Goal: Task Accomplishment & Management: Manage account settings

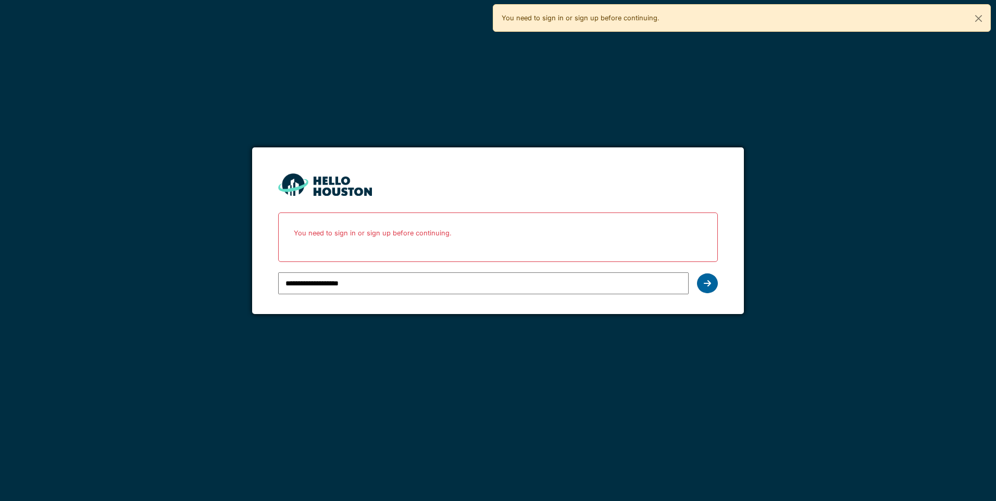
click at [710, 288] on icon at bounding box center [707, 283] width 7 height 8
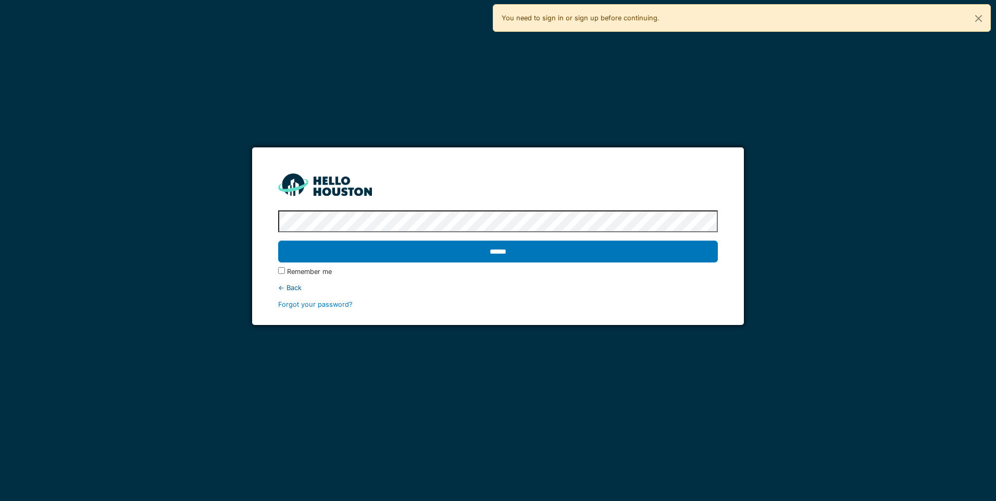
click at [288, 291] on div "← Back" at bounding box center [497, 288] width 439 height 10
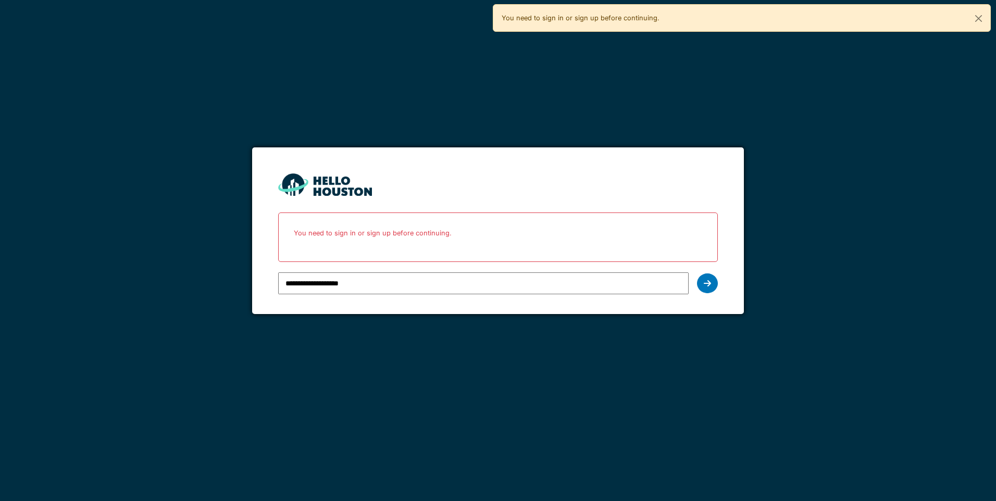
click at [419, 288] on input "**********" at bounding box center [483, 283] width 410 height 22
type input "*"
click at [455, 279] on input "email" at bounding box center [483, 283] width 410 height 22
type input "**********"
click at [714, 284] on div at bounding box center [707, 283] width 21 height 20
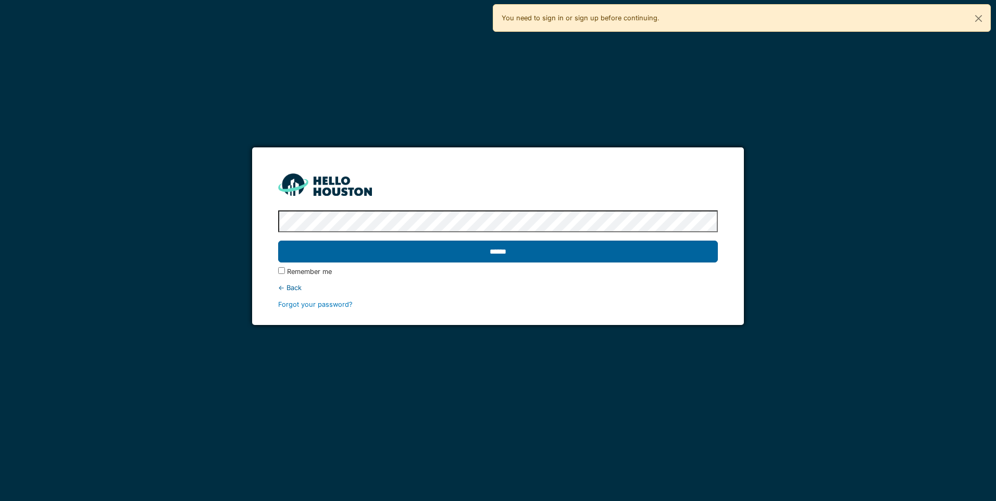
click at [544, 250] on input "******" at bounding box center [497, 252] width 439 height 22
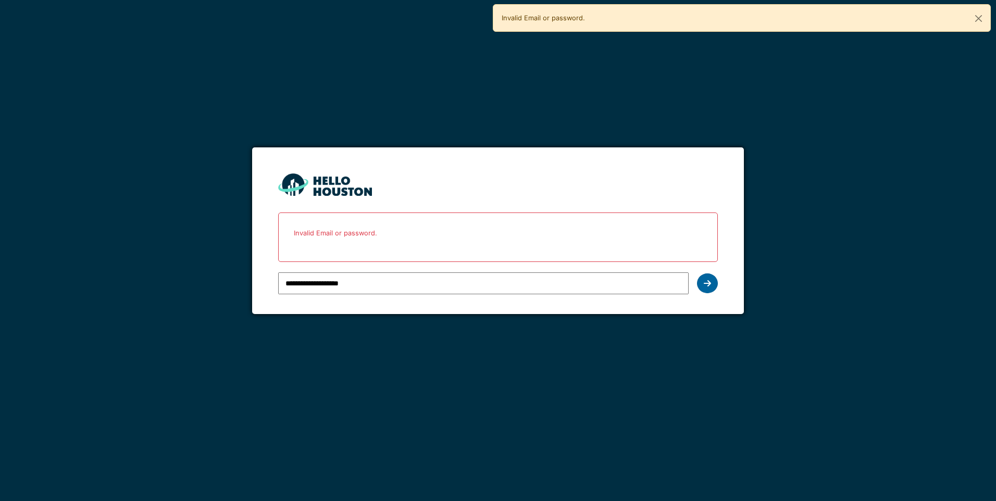
click at [704, 279] on icon at bounding box center [707, 283] width 7 height 8
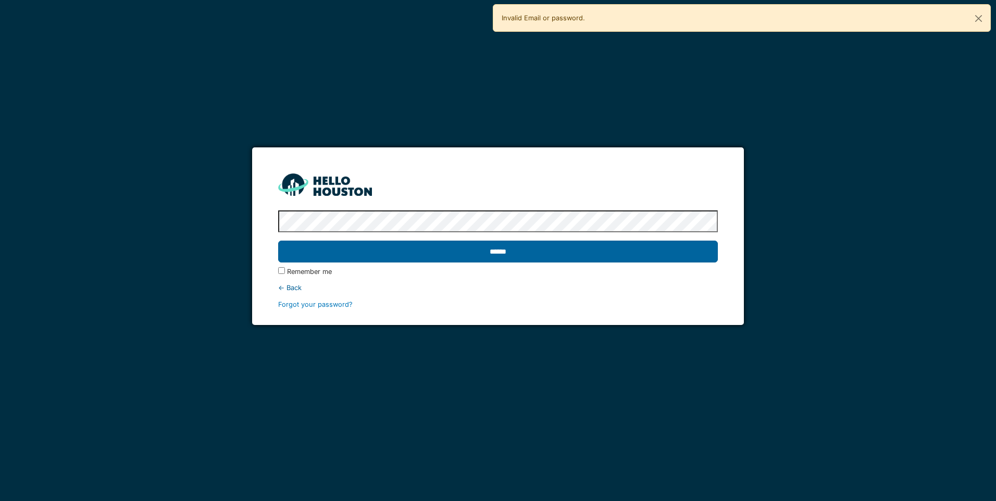
click at [530, 243] on input "******" at bounding box center [497, 252] width 439 height 22
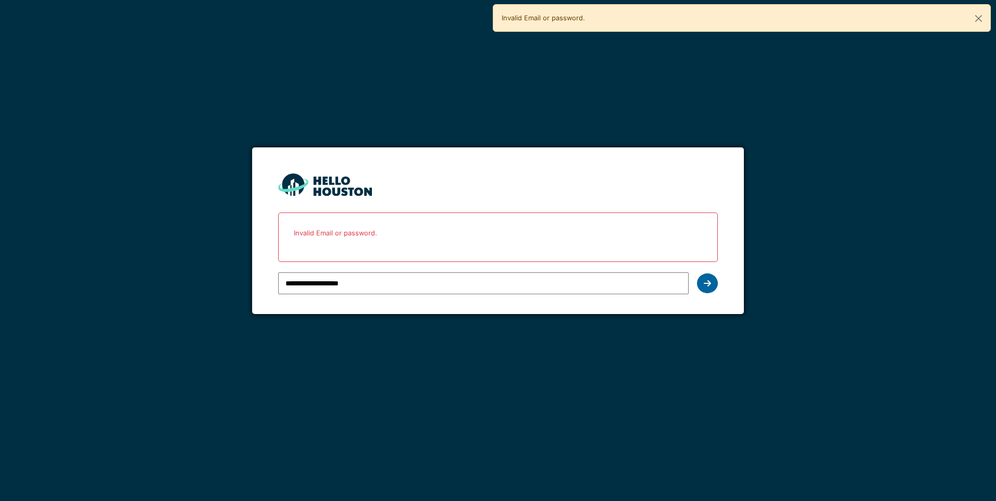
click at [710, 284] on icon at bounding box center [707, 283] width 7 height 8
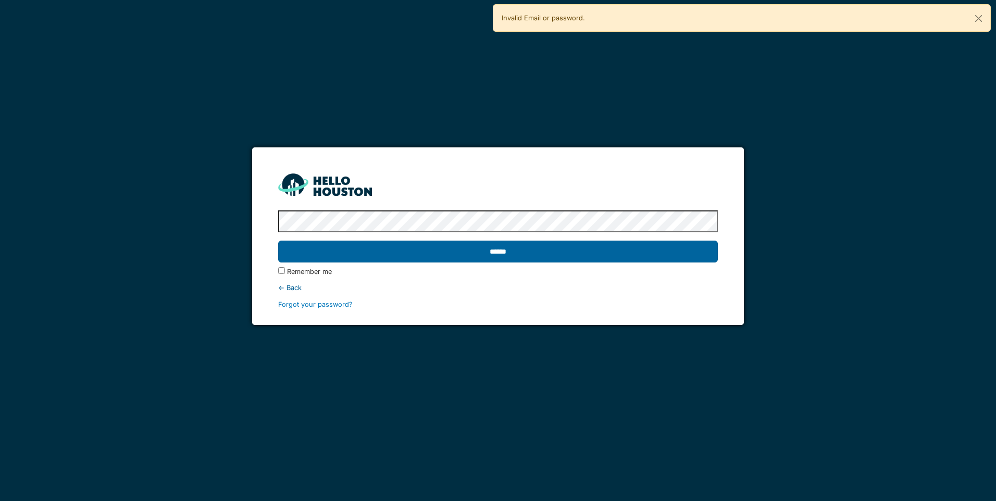
click at [640, 252] on input "******" at bounding box center [497, 252] width 439 height 22
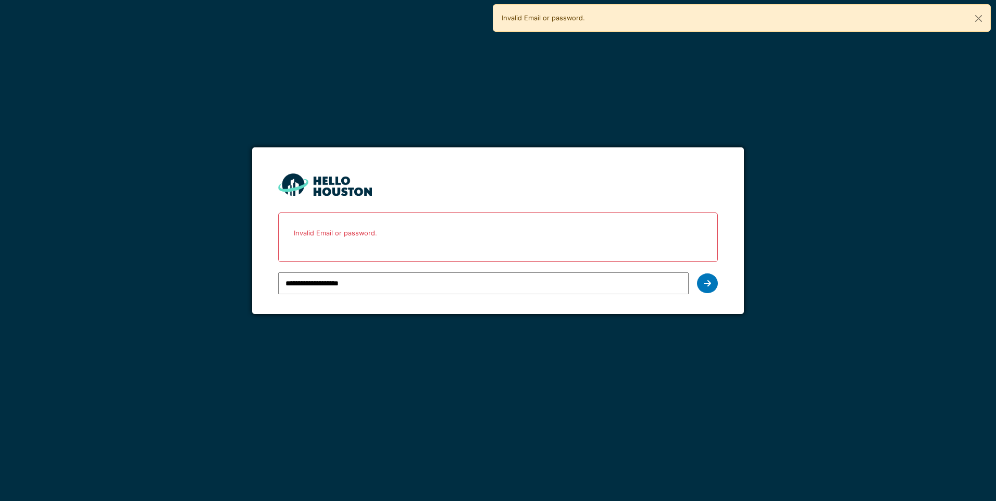
click at [495, 282] on input "**********" at bounding box center [483, 283] width 410 height 22
click at [704, 283] on icon at bounding box center [707, 283] width 7 height 8
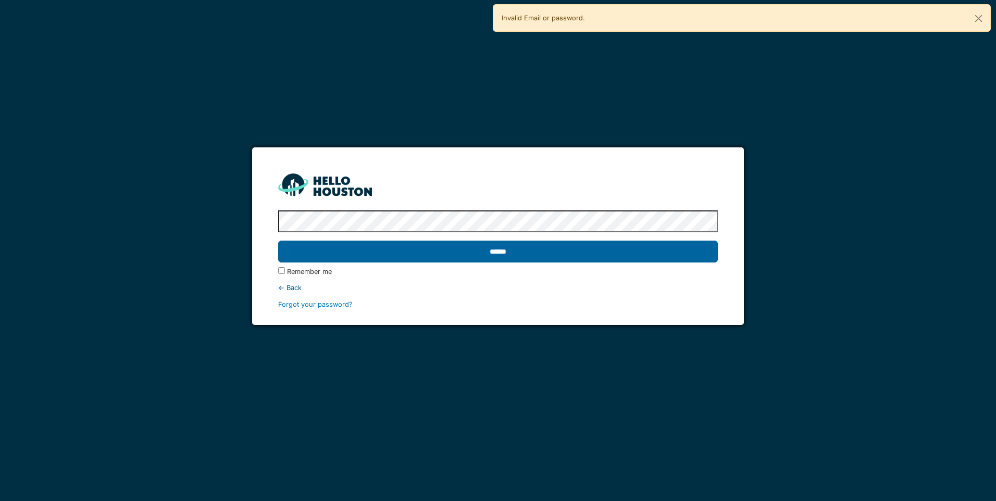
click at [558, 246] on input "******" at bounding box center [497, 252] width 439 height 22
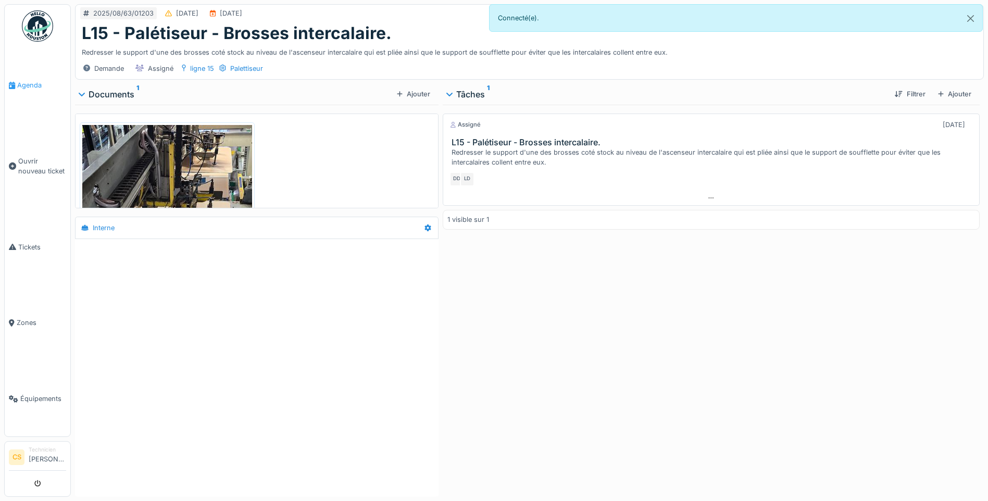
click at [19, 83] on span "Agenda" at bounding box center [41, 85] width 49 height 10
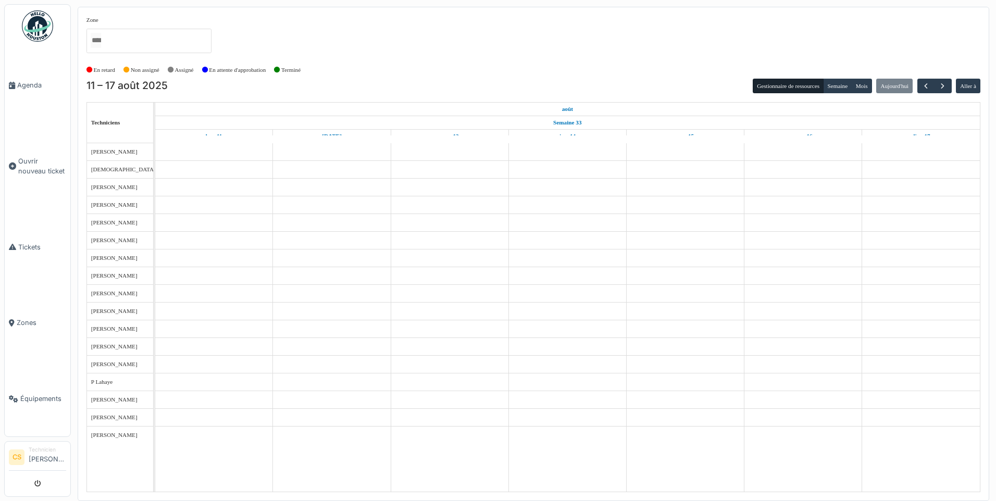
click at [29, 20] on img at bounding box center [37, 25] width 31 height 31
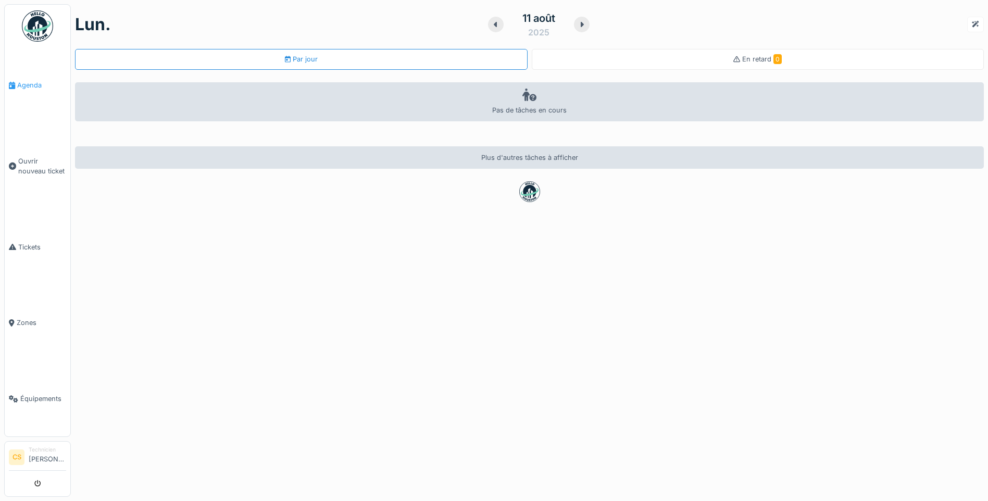
click at [23, 81] on span "Agenda" at bounding box center [41, 85] width 49 height 10
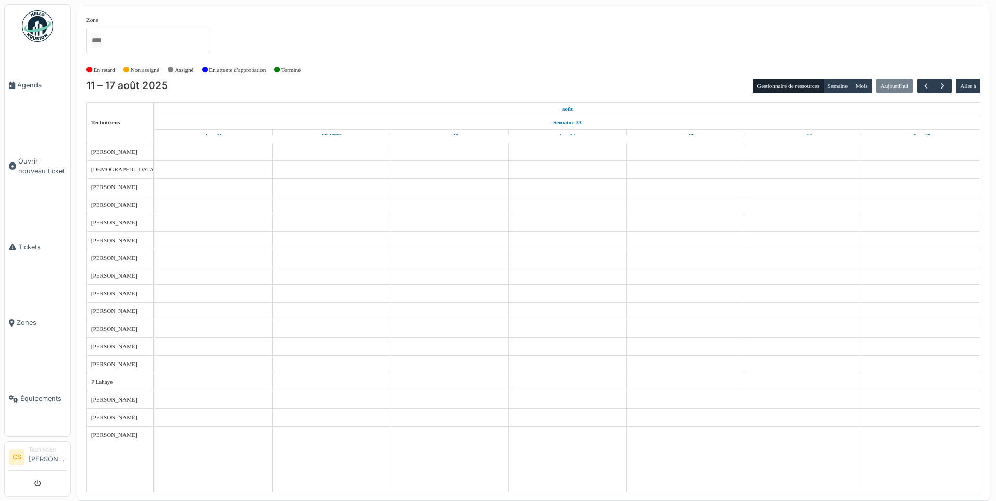
click at [99, 382] on span "P Lahaye" at bounding box center [102, 382] width 22 height 6
click at [926, 89] on span "button" at bounding box center [925, 86] width 9 height 9
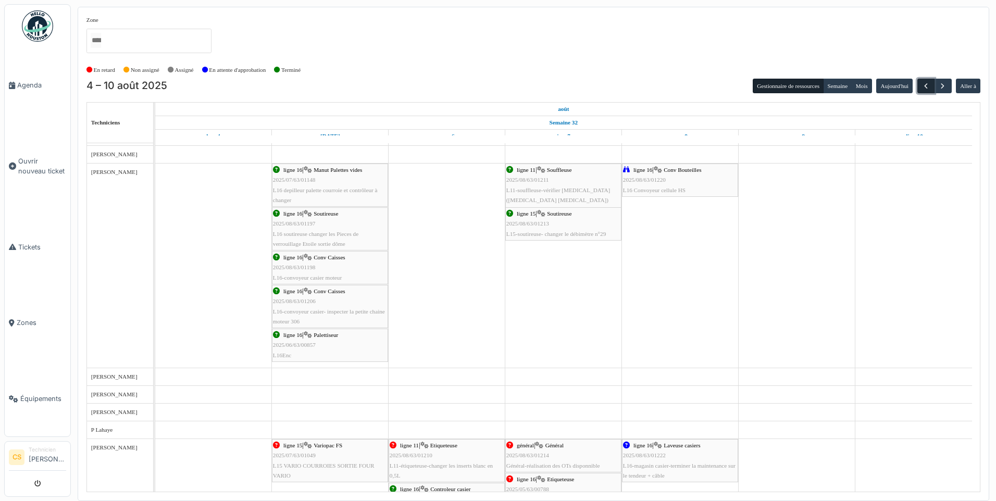
scroll to position [913, 0]
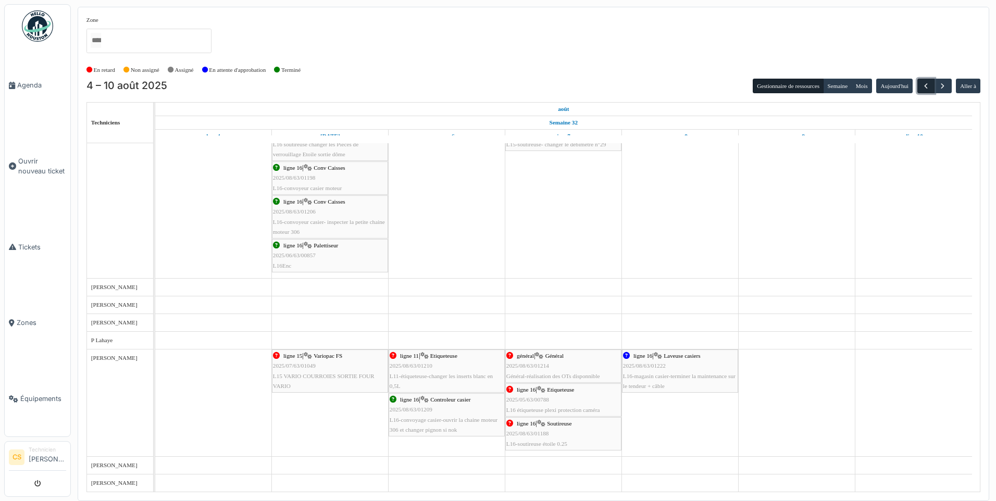
click at [927, 86] on span "button" at bounding box center [925, 86] width 9 height 9
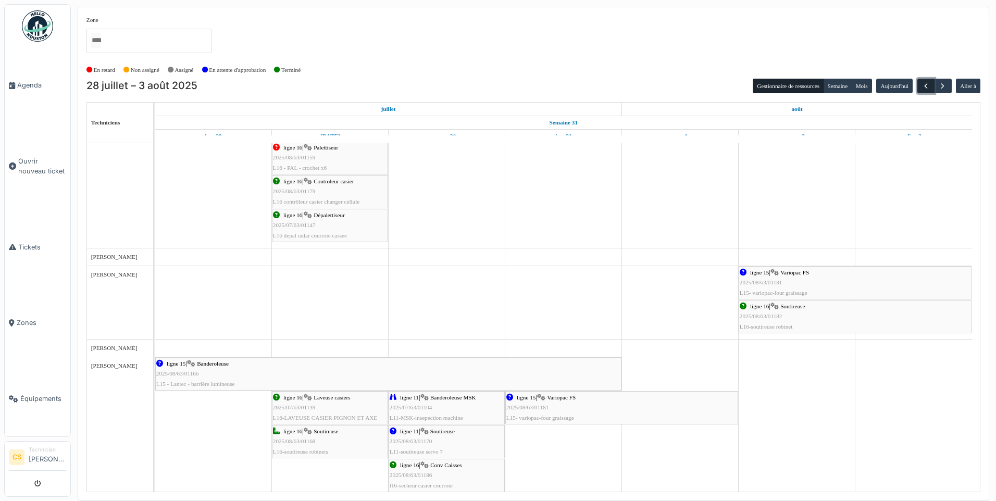
scroll to position [0, 0]
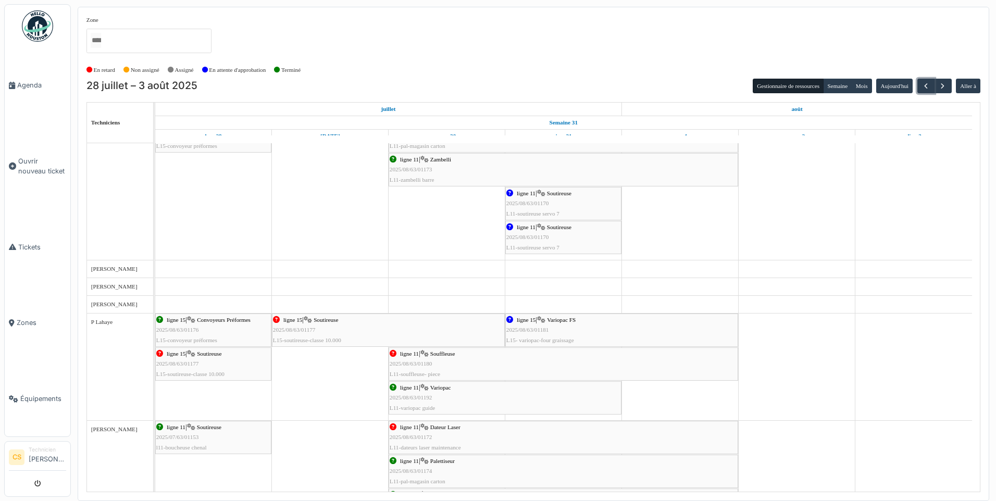
click at [469, 399] on div "ligne 11 | Variopac 2025/08/63/01192 L11-variopac guide" at bounding box center [505, 398] width 231 height 30
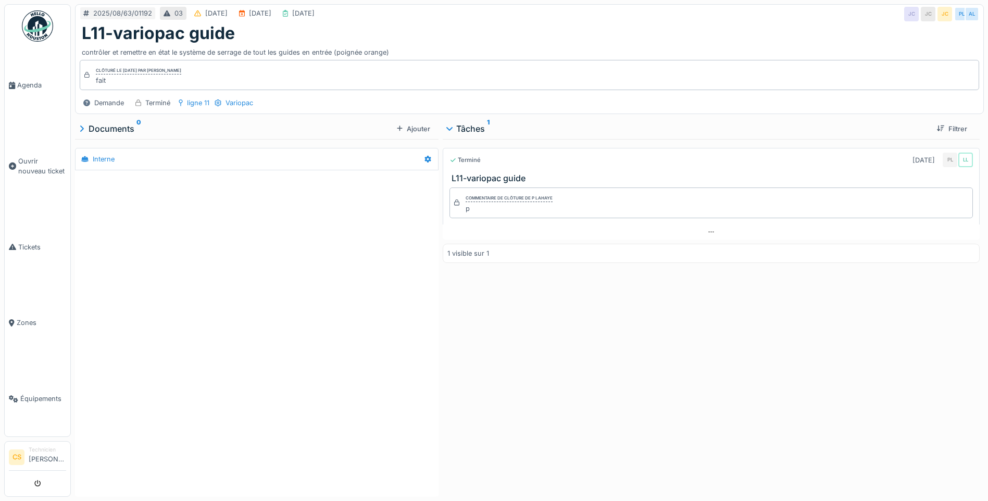
click at [41, 22] on img at bounding box center [37, 25] width 31 height 31
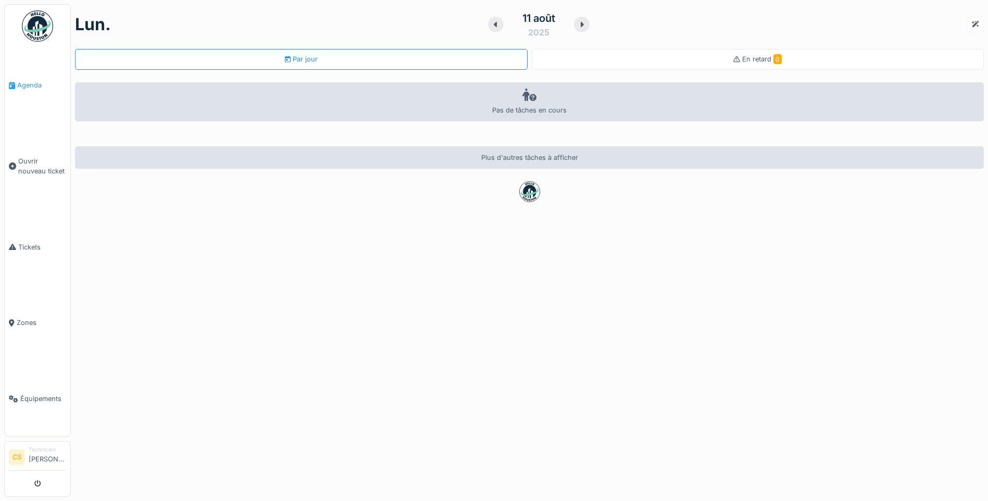
click at [27, 95] on link "Agenda" at bounding box center [38, 85] width 66 height 76
click at [20, 88] on span "Agenda" at bounding box center [41, 85] width 49 height 10
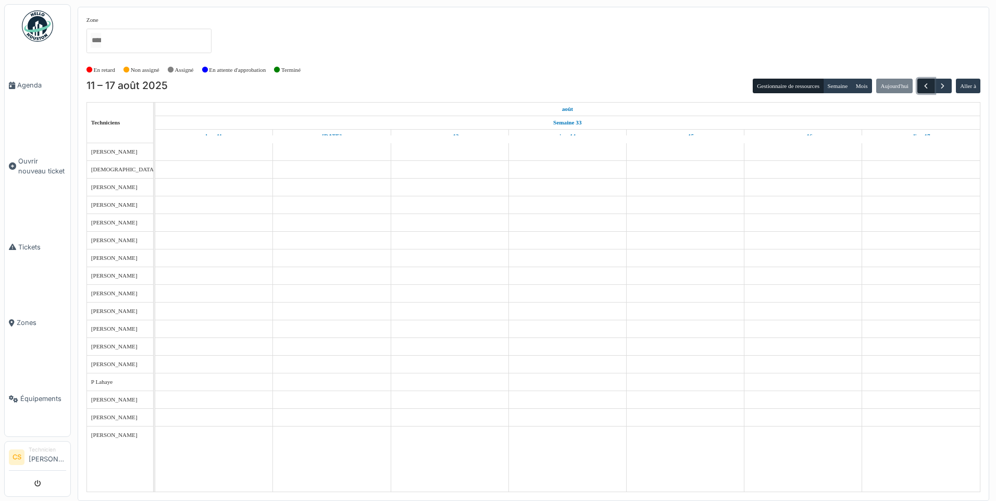
click at [923, 87] on span "button" at bounding box center [925, 86] width 9 height 9
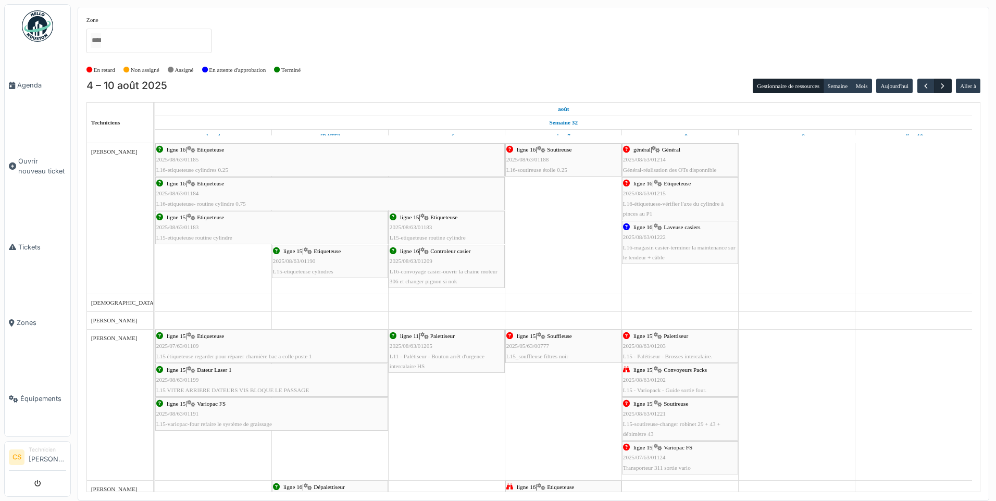
click at [943, 86] on span "button" at bounding box center [942, 86] width 9 height 9
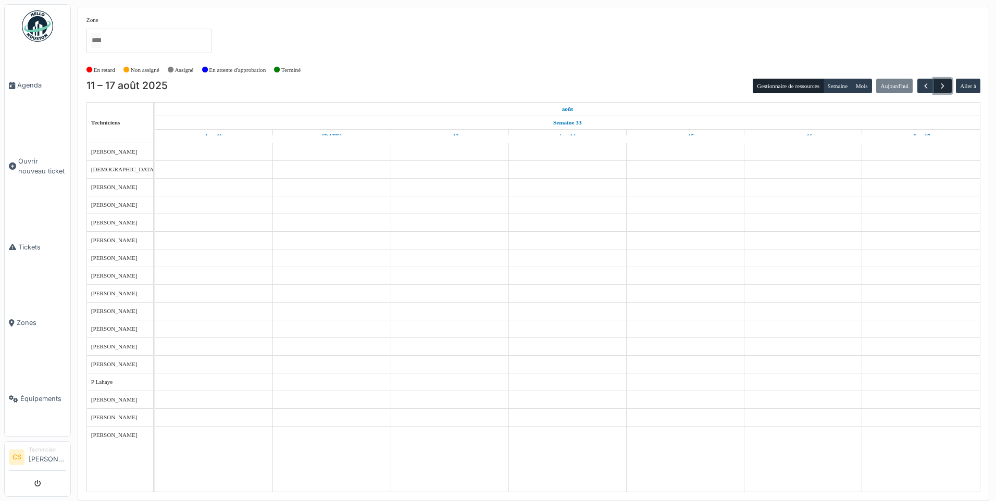
click at [945, 88] on span "button" at bounding box center [942, 86] width 9 height 9
click at [943, 89] on span "button" at bounding box center [942, 86] width 9 height 9
click at [943, 88] on span "button" at bounding box center [942, 86] width 9 height 9
click at [945, 87] on span "button" at bounding box center [942, 86] width 9 height 9
click at [924, 86] on span "button" at bounding box center [925, 86] width 9 height 9
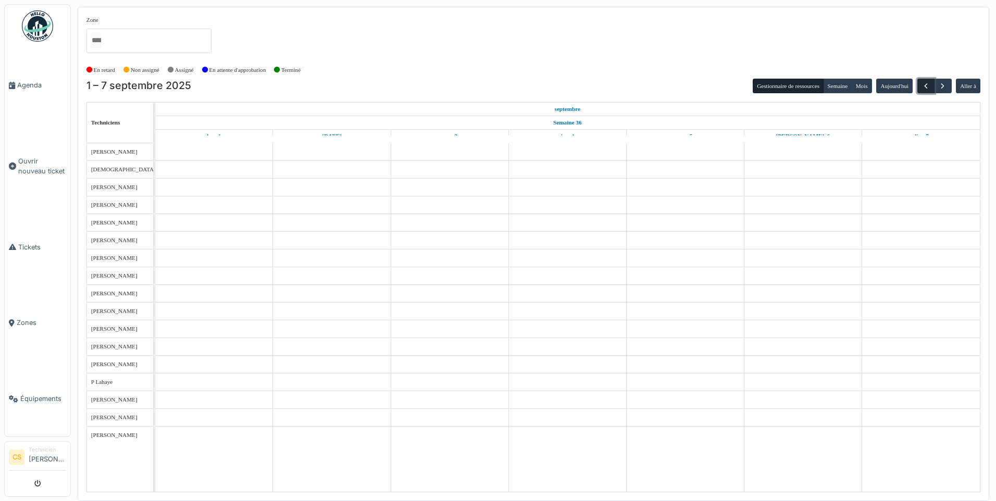
click at [918, 88] on button "button" at bounding box center [925, 86] width 17 height 15
click at [925, 86] on span "button" at bounding box center [925, 86] width 9 height 9
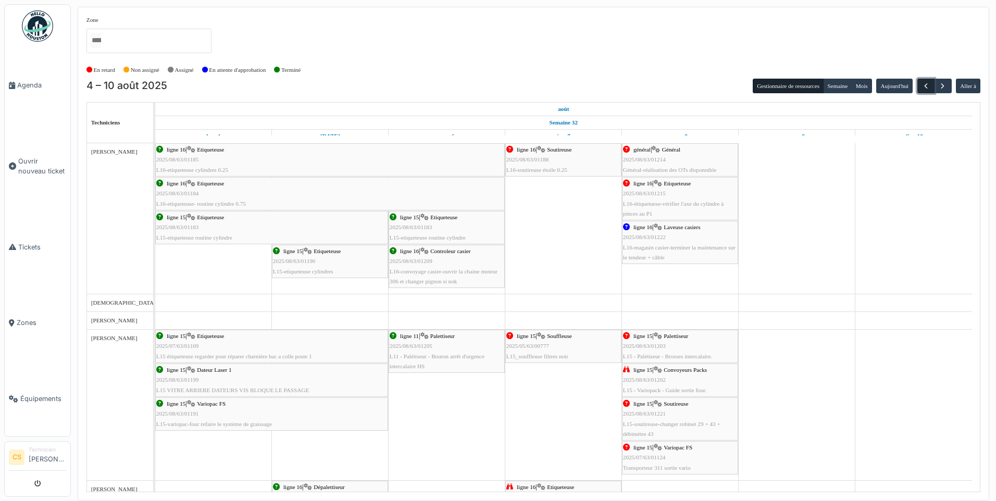
click at [925, 89] on span "button" at bounding box center [925, 86] width 9 height 9
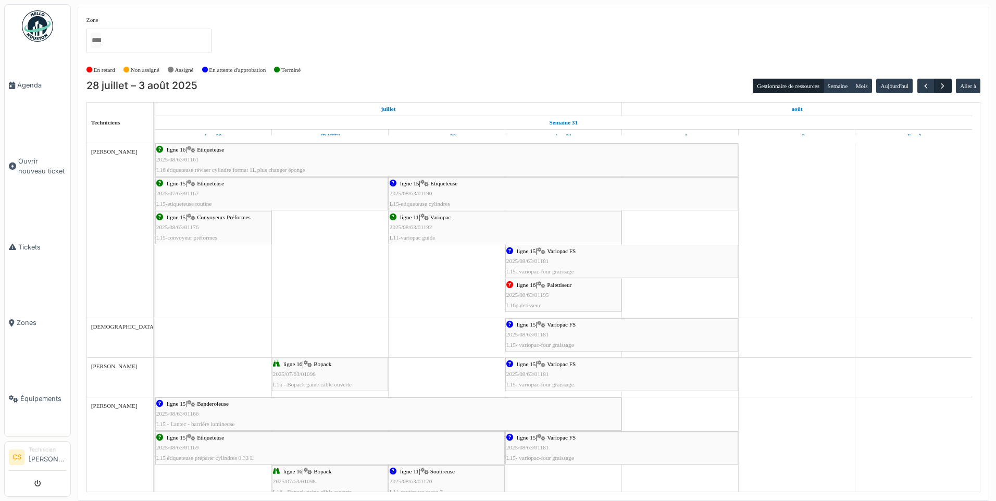
click at [945, 86] on span "button" at bounding box center [942, 86] width 9 height 9
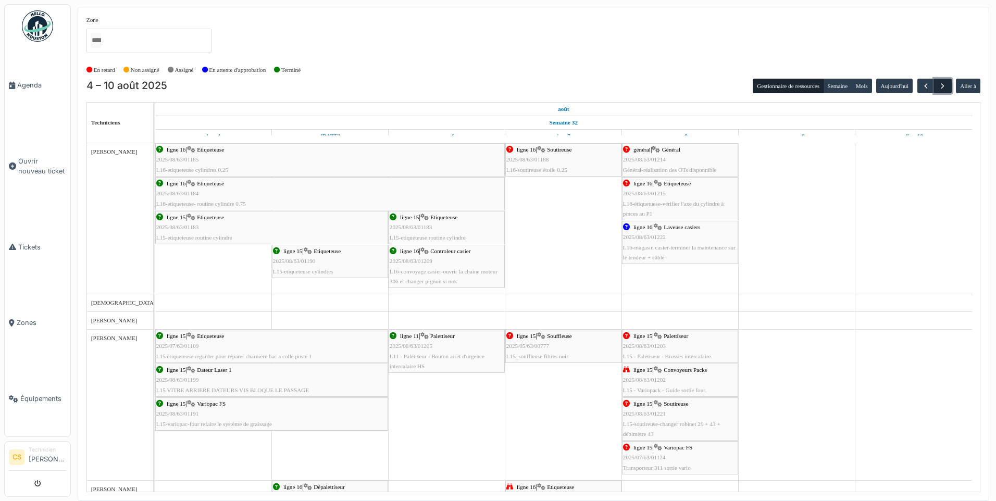
click at [943, 85] on span "button" at bounding box center [942, 86] width 9 height 9
